Goal: Communication & Community: Answer question/provide support

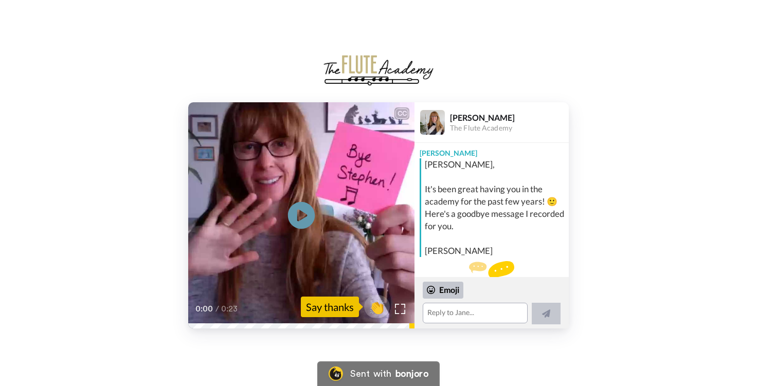
click at [300, 216] on icon "Play/Pause" at bounding box center [301, 215] width 27 height 49
click at [327, 312] on div "Say thanks" at bounding box center [330, 307] width 58 height 21
click at [340, 307] on div "Say thanks" at bounding box center [330, 307] width 58 height 21
click at [433, 308] on textarea at bounding box center [475, 313] width 105 height 21
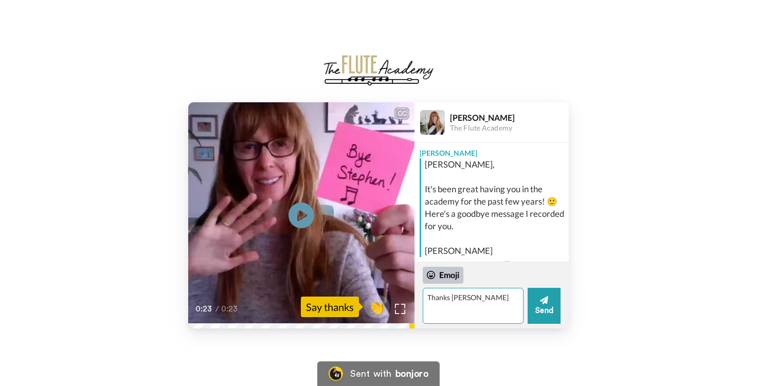
type textarea "Thanks [PERSON_NAME]"
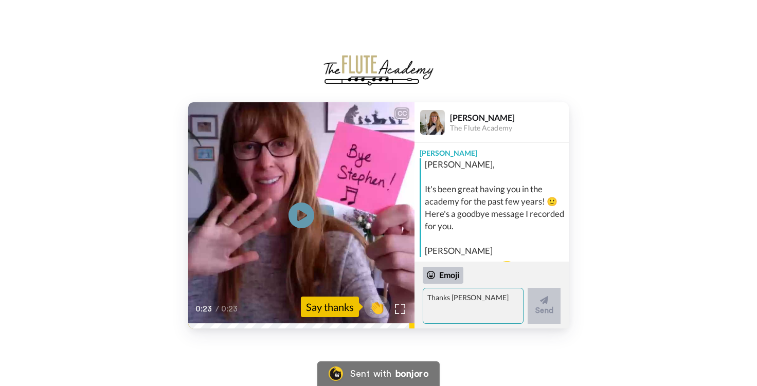
scroll to position [61, 0]
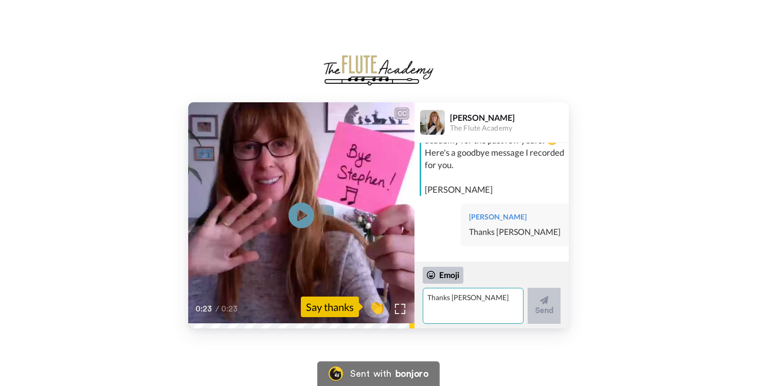
click at [478, 297] on textarea "Thanks [PERSON_NAME]" at bounding box center [473, 306] width 101 height 36
type textarea "I have plenty to be going on with"
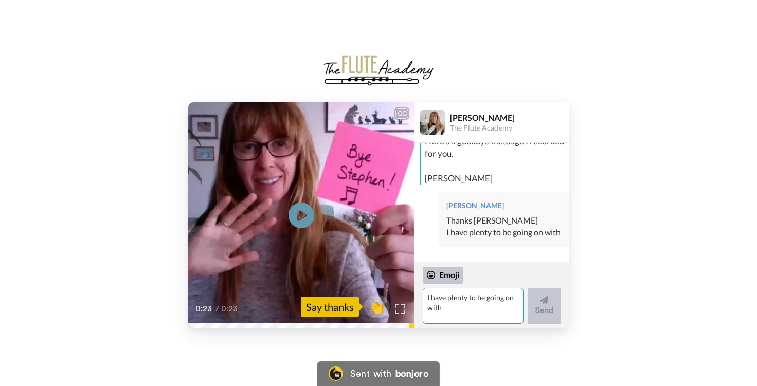
click at [426, 295] on textarea "I have plenty to be going on with" at bounding box center [473, 306] width 101 height 36
type textarea "[PERSON_NAME]"
click at [541, 306] on button "Send" at bounding box center [544, 306] width 33 height 36
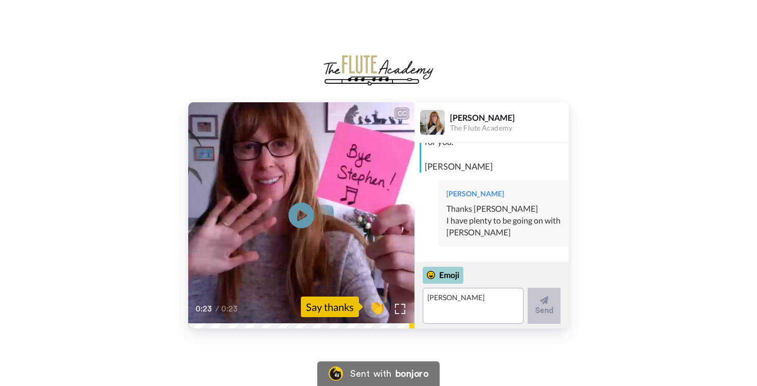
click at [452, 274] on div "Emoji" at bounding box center [443, 275] width 41 height 16
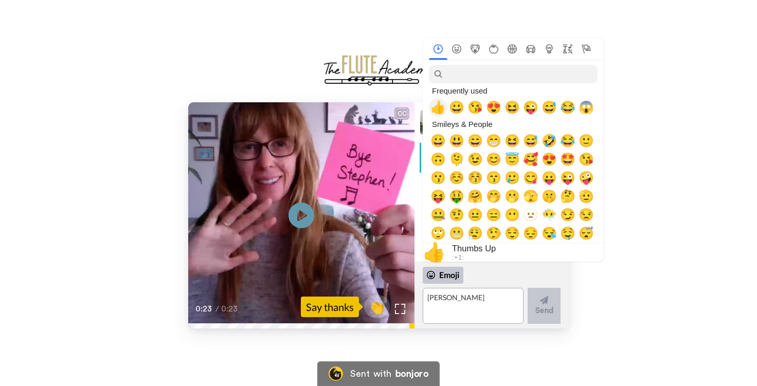
click at [440, 110] on span "👍" at bounding box center [438, 107] width 15 height 14
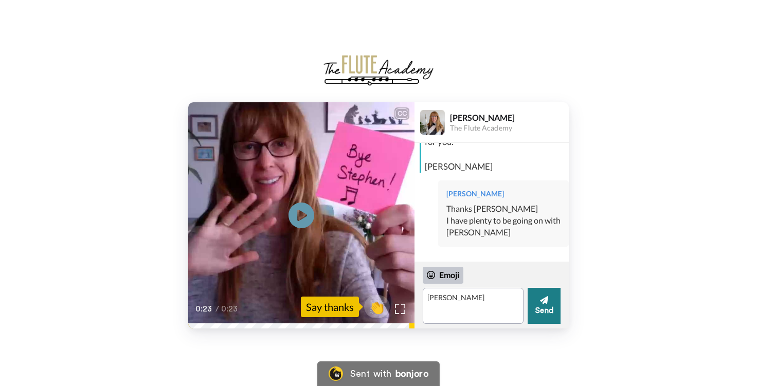
click at [538, 300] on button "Send" at bounding box center [544, 306] width 33 height 36
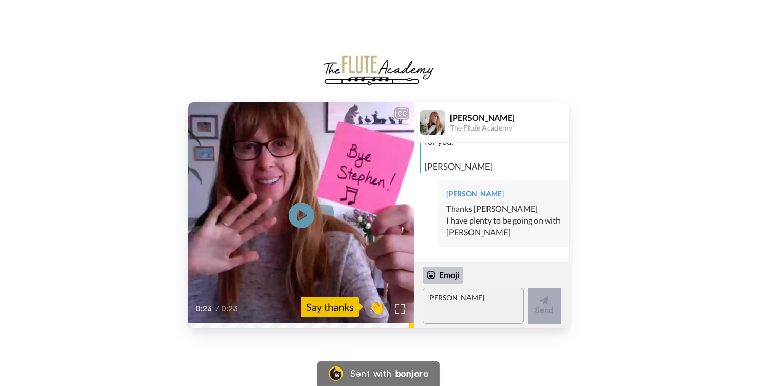
scroll to position [96, 0]
